Goal: Obtain resource: Download file/media

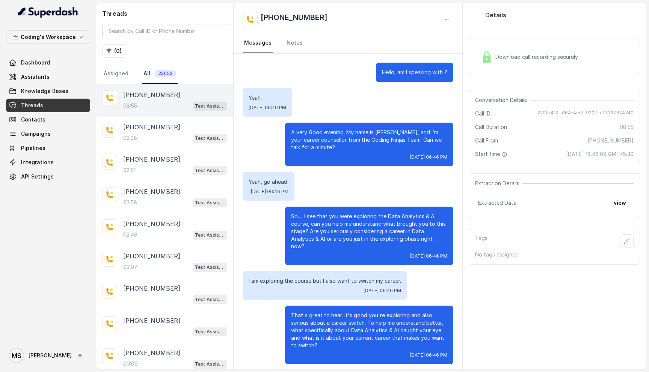
scroll to position [2292, 0]
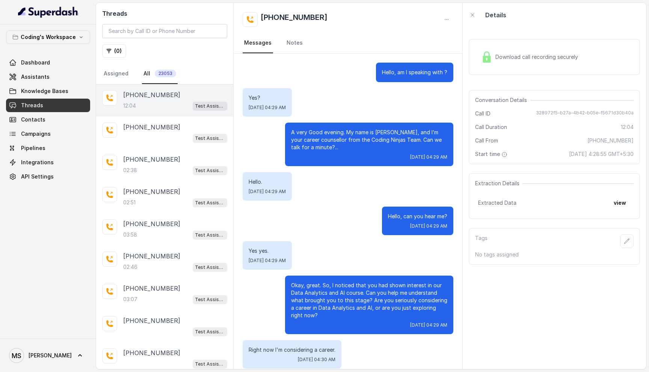
scroll to position [2693, 0]
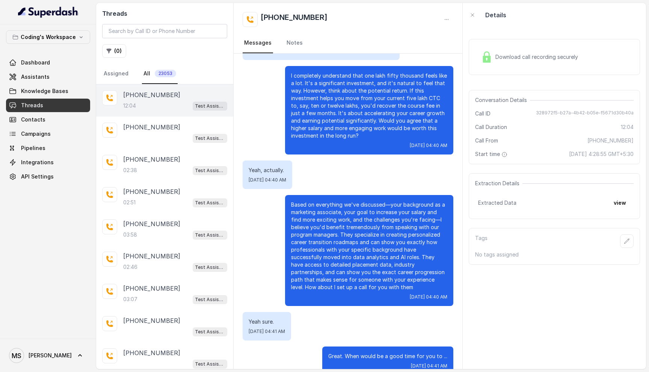
click at [513, 63] on div "Download call recording securely" at bounding box center [529, 56] width 103 height 17
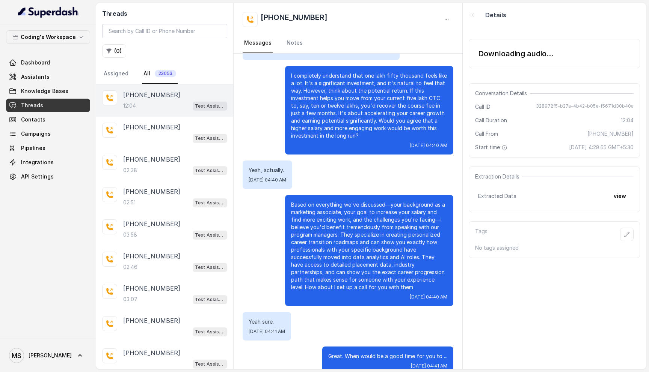
click at [534, 57] on div "Downloading audio..." at bounding box center [515, 53] width 75 height 11
click at [623, 194] on button "view" at bounding box center [619, 197] width 21 height 14
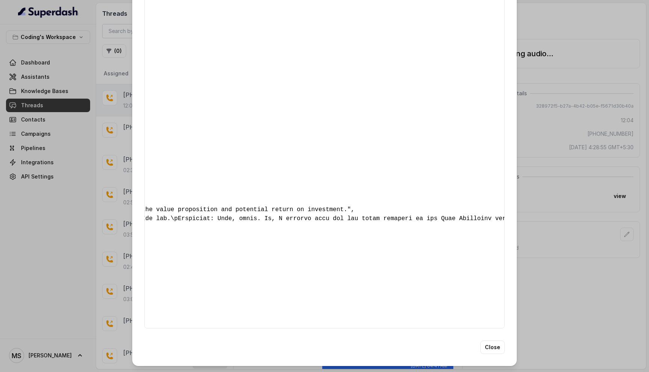
scroll to position [0, 1082]
drag, startPoint x: 235, startPoint y: 310, endPoint x: 223, endPoint y: 293, distance: 20.5
click at [223, 293] on div "{ " callback_scheduled_status ": "No" , " callback_time ": "Not Specified" , " …" at bounding box center [324, 21] width 360 height 616
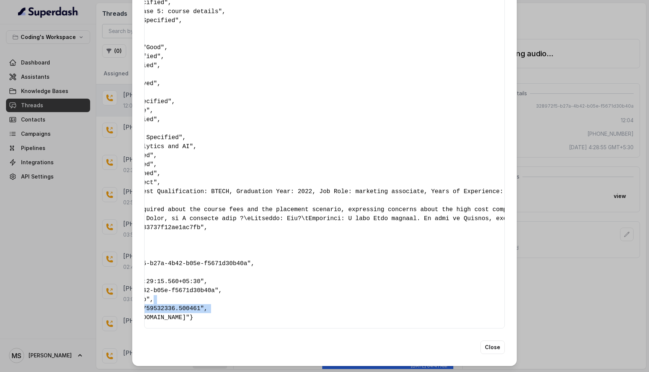
scroll to position [0, 0]
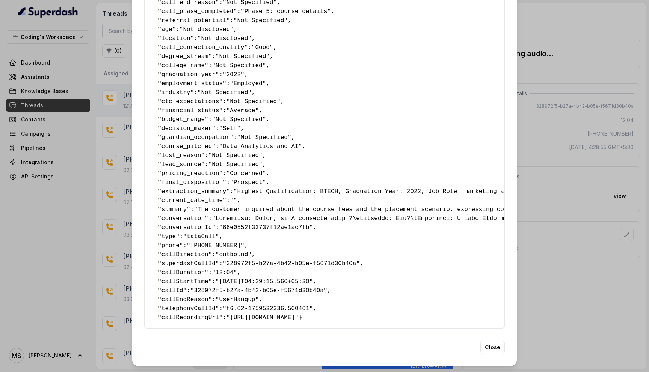
click at [225, 320] on pre "{ " callback_scheduled_status ": "No" , " callback_time ": "Not Specified" , " …" at bounding box center [325, 21] width 348 height 604
drag, startPoint x: 234, startPoint y: 309, endPoint x: 474, endPoint y: 313, distance: 239.9
click at [474, 313] on pre "{ " callback_scheduled_status ": "No" , " callback_time ": "Not Specified" , " …" at bounding box center [325, 21] width 348 height 604
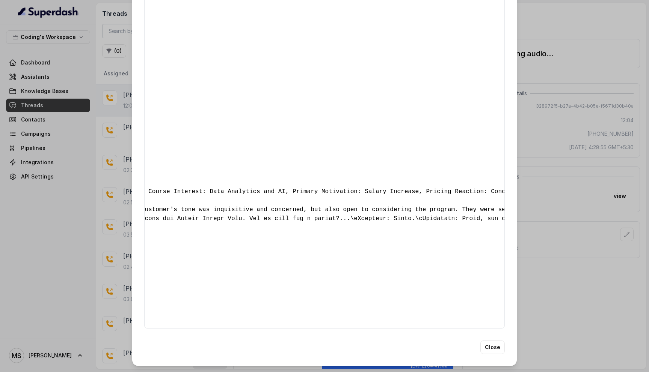
scroll to position [0, 561]
copy span "https://cloudphone.tatateleservices.com/file/recording?callId=h6.02-1759532336.…"
